Goal: Task Accomplishment & Management: Use online tool/utility

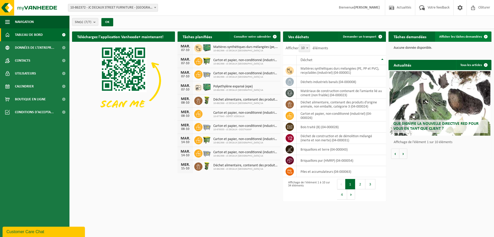
click at [452, 35] on span "Afficher les tâches demandées" at bounding box center [460, 36] width 43 height 3
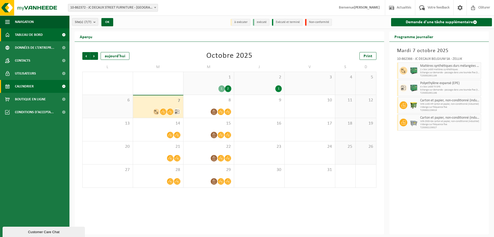
click at [32, 34] on span "Tableau de bord" at bounding box center [29, 34] width 28 height 13
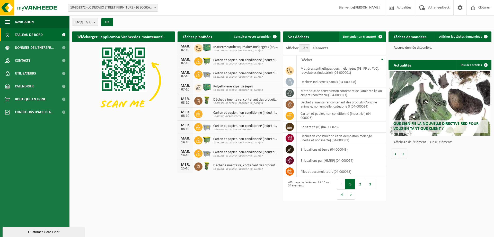
click at [357, 36] on span "Demander un transport" at bounding box center [359, 36] width 33 height 3
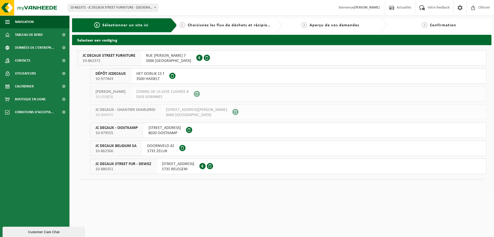
click at [138, 165] on span "JC DECAUX STREET FUR - DEWEZ" at bounding box center [124, 163] width 56 height 5
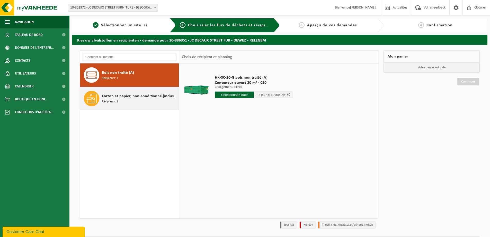
click at [147, 97] on span "Carton et papier, non-conditionné (industriel)" at bounding box center [140, 96] width 76 height 6
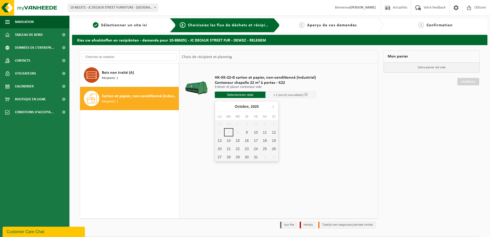
click at [239, 96] on input "text" at bounding box center [240, 94] width 51 height 6
click at [246, 132] on div "9" at bounding box center [247, 132] width 9 height 8
type input "à partir de 2025-10-09"
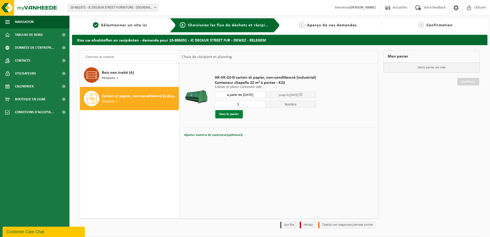
click at [227, 117] on button "Dans le panier" at bounding box center [229, 114] width 28 height 8
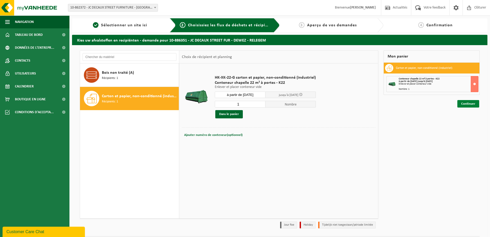
click at [469, 103] on link "Continuer" at bounding box center [469, 103] width 22 height 7
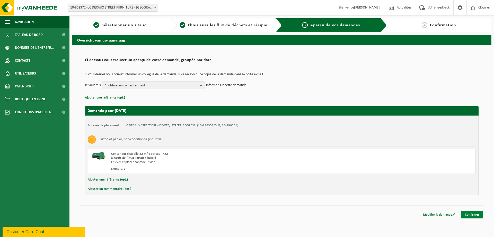
click at [469, 213] on link "Confirmer" at bounding box center [472, 214] width 22 height 7
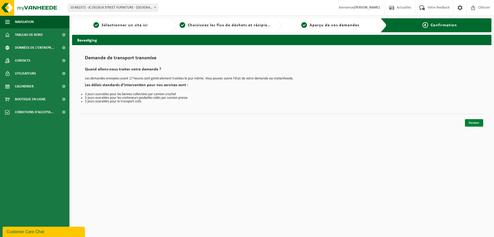
click at [477, 120] on link "Fermer" at bounding box center [474, 122] width 18 height 7
